Goal: Find specific page/section: Find specific page/section

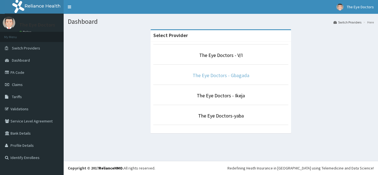
click at [221, 78] on link "The Eye Doctors - Gbagada" at bounding box center [220, 75] width 57 height 6
